Goal: Information Seeking & Learning: Learn about a topic

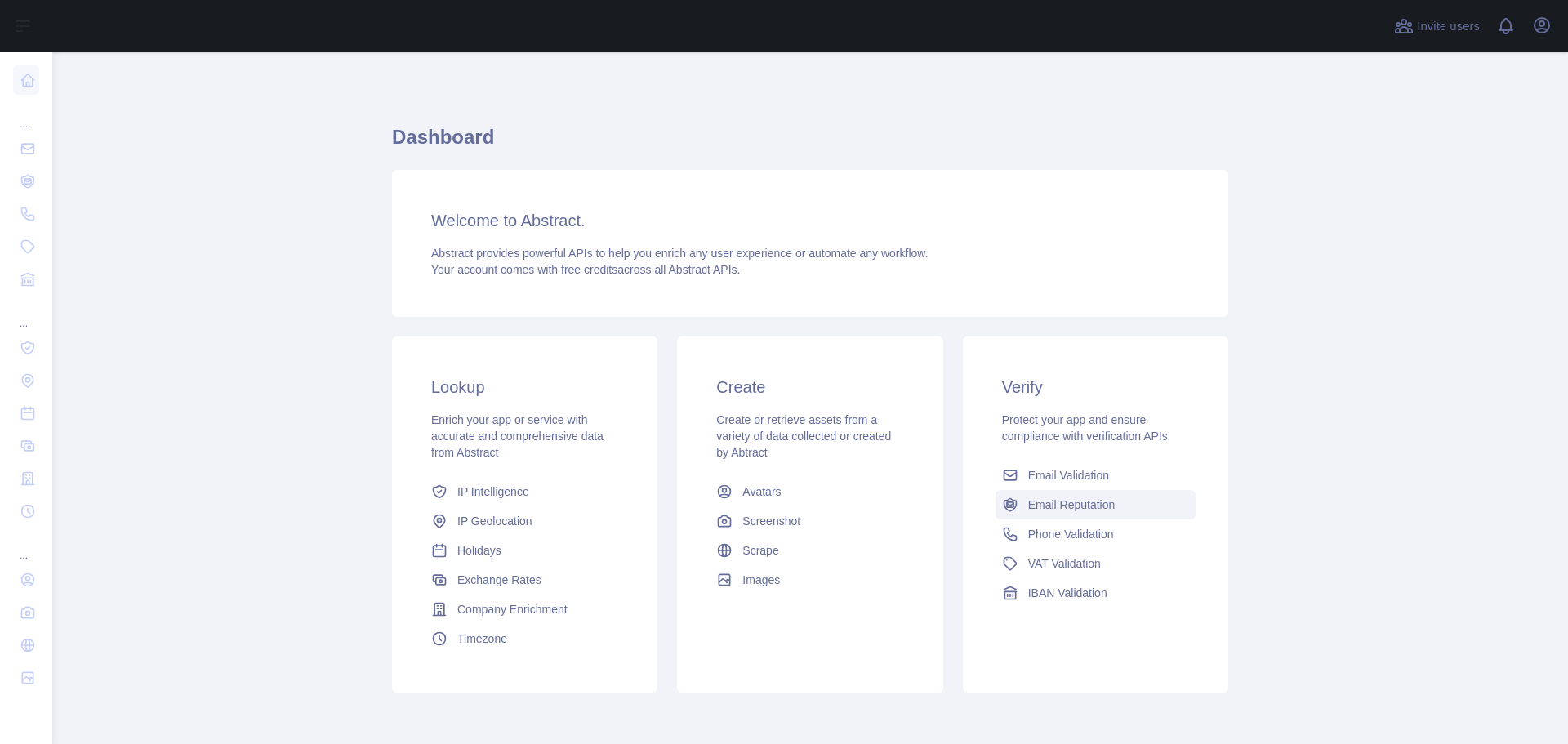
click at [1065, 510] on span "Email Reputation" at bounding box center [1072, 505] width 88 height 17
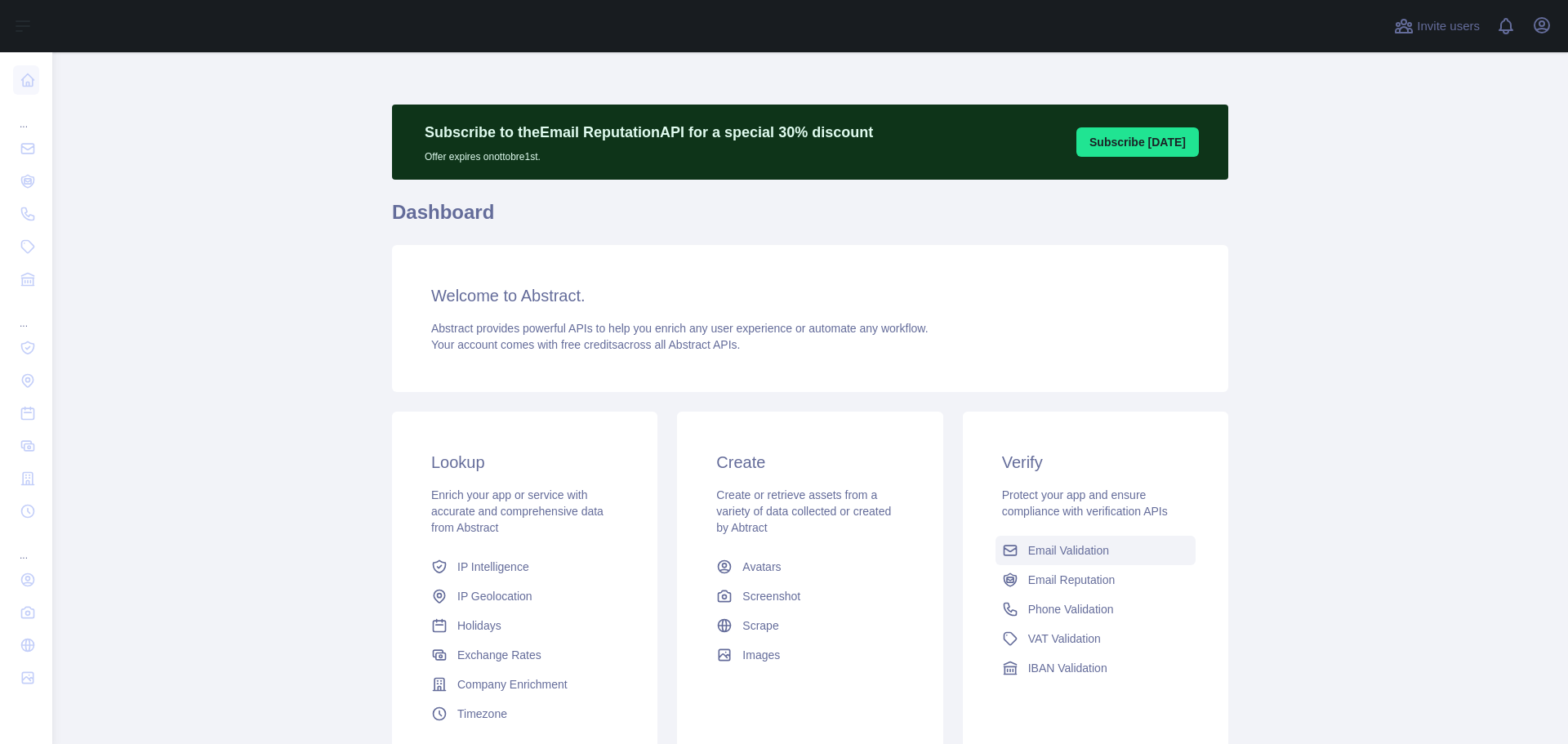
click at [1083, 556] on span "Email Validation" at bounding box center [1068, 550] width 81 height 17
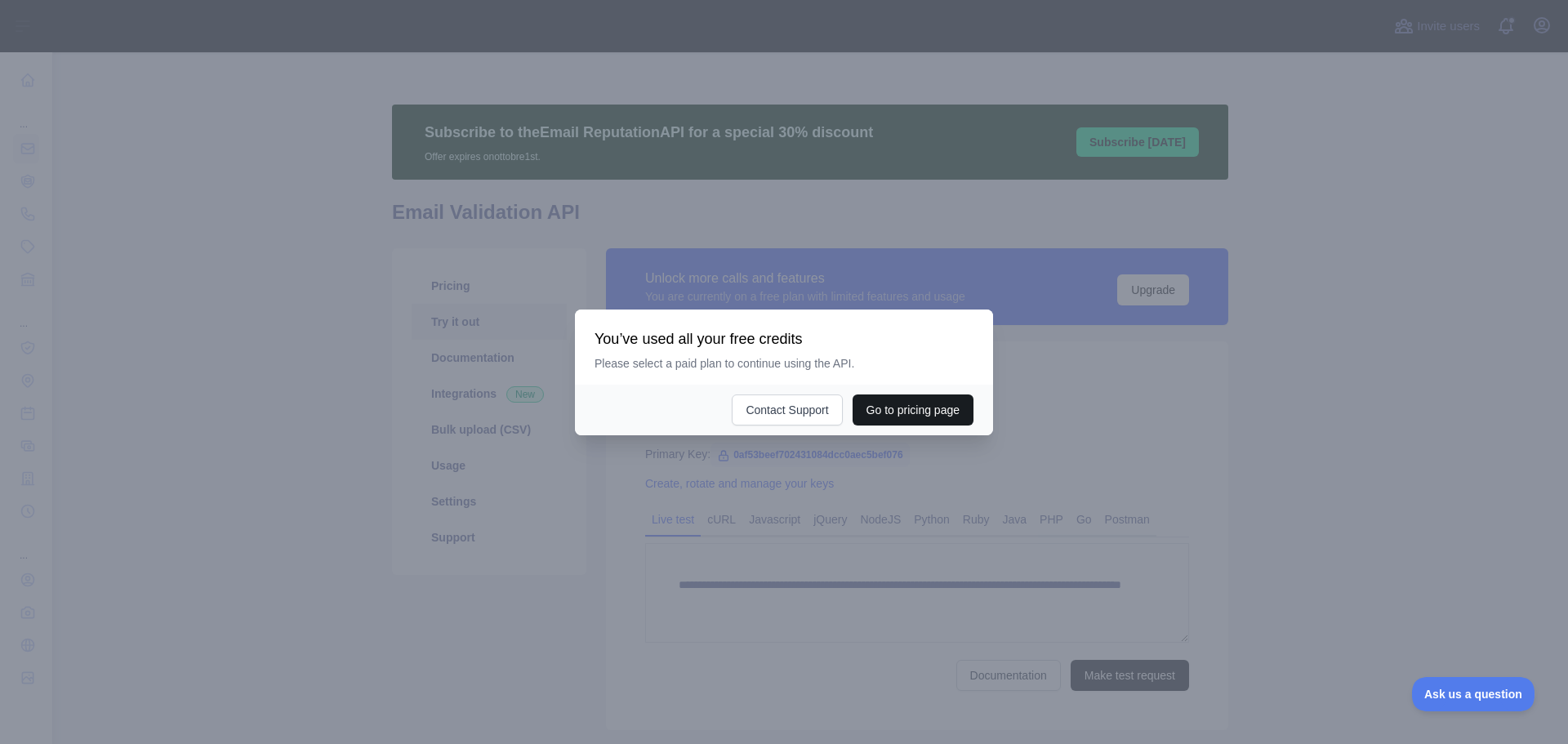
click at [897, 407] on button "Go to pricing page" at bounding box center [913, 409] width 121 height 31
